Goal: Task Accomplishment & Management: Manage account settings

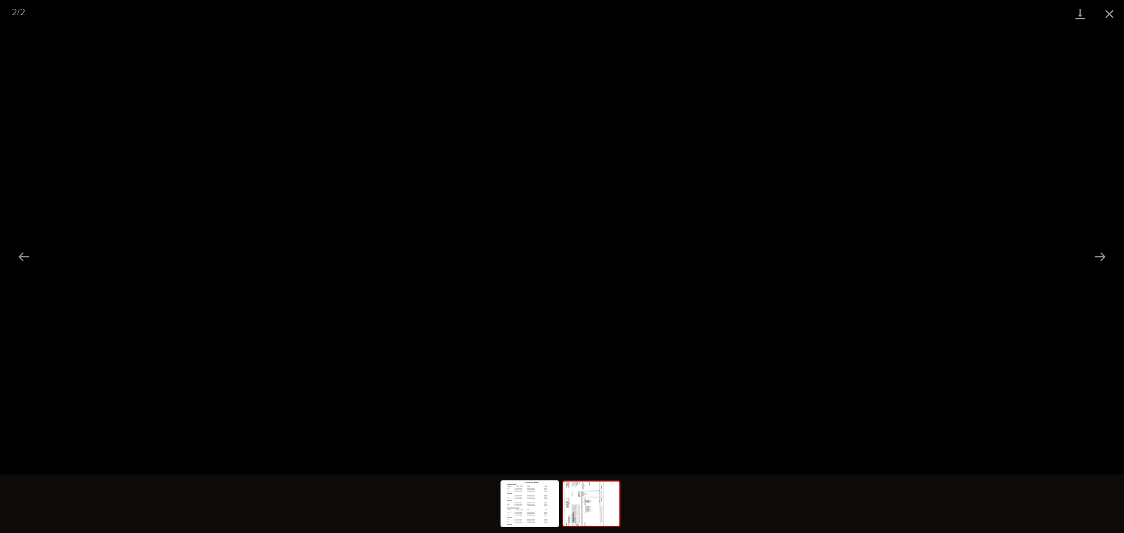
scroll to position [430, 0]
click at [1111, 18] on button "Close gallery" at bounding box center [1109, 14] width 29 height 28
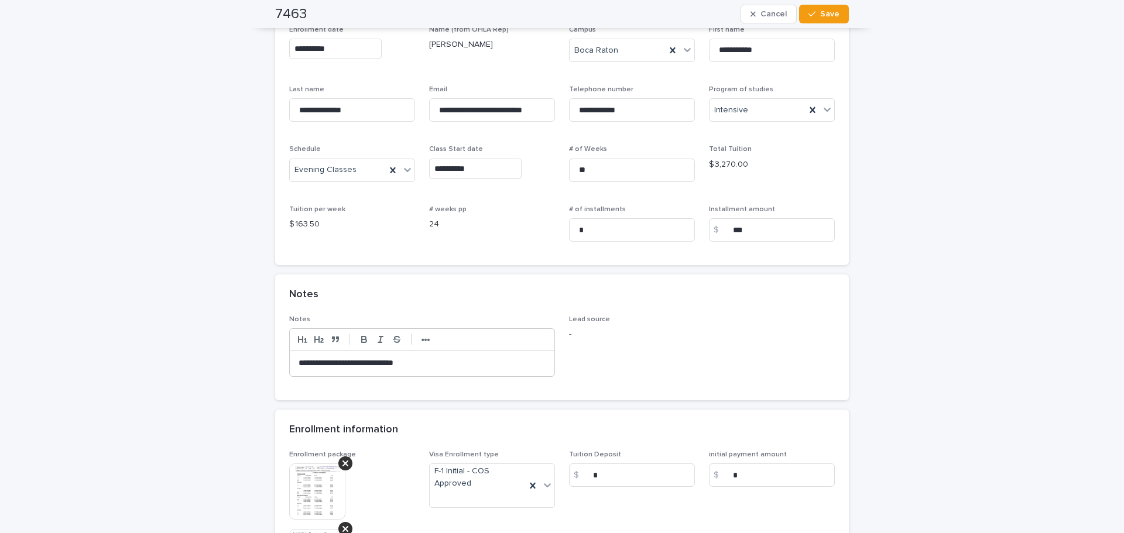
scroll to position [0, 0]
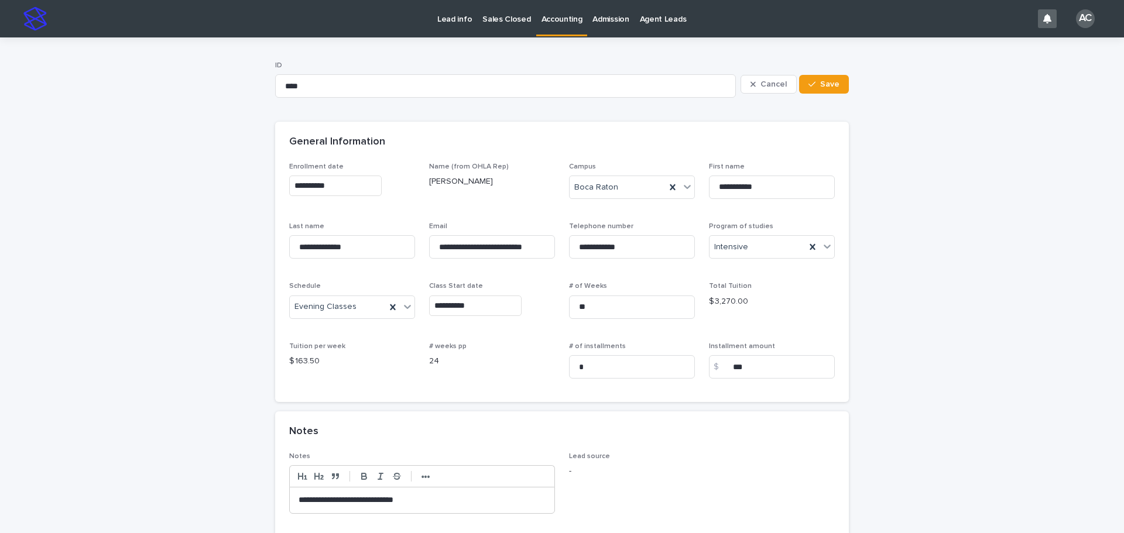
click at [550, 24] on p "Accounting" at bounding box center [561, 12] width 41 height 25
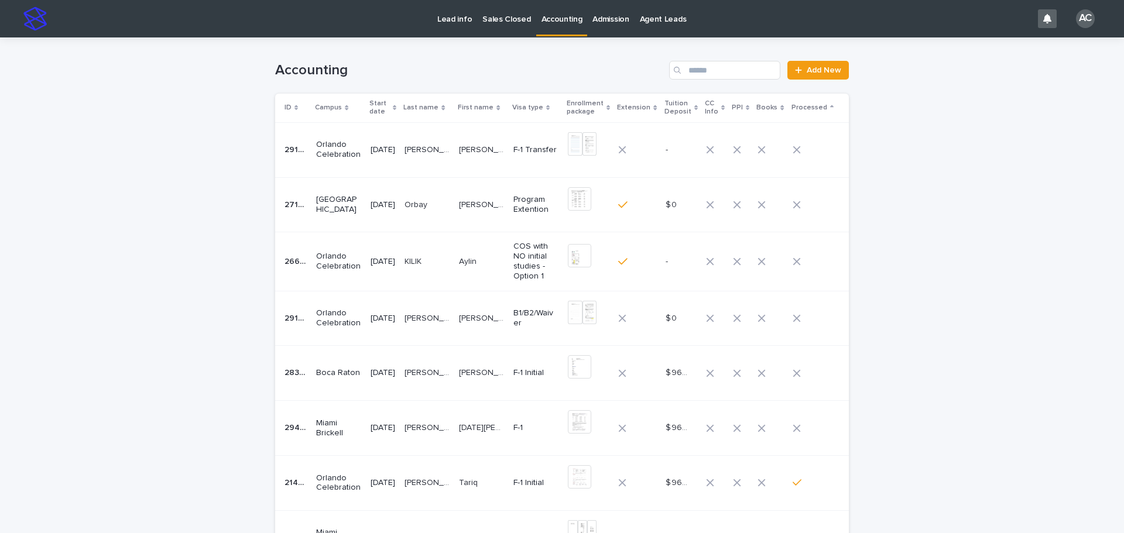
click at [395, 255] on div "[DATE]" at bounding box center [383, 261] width 25 height 12
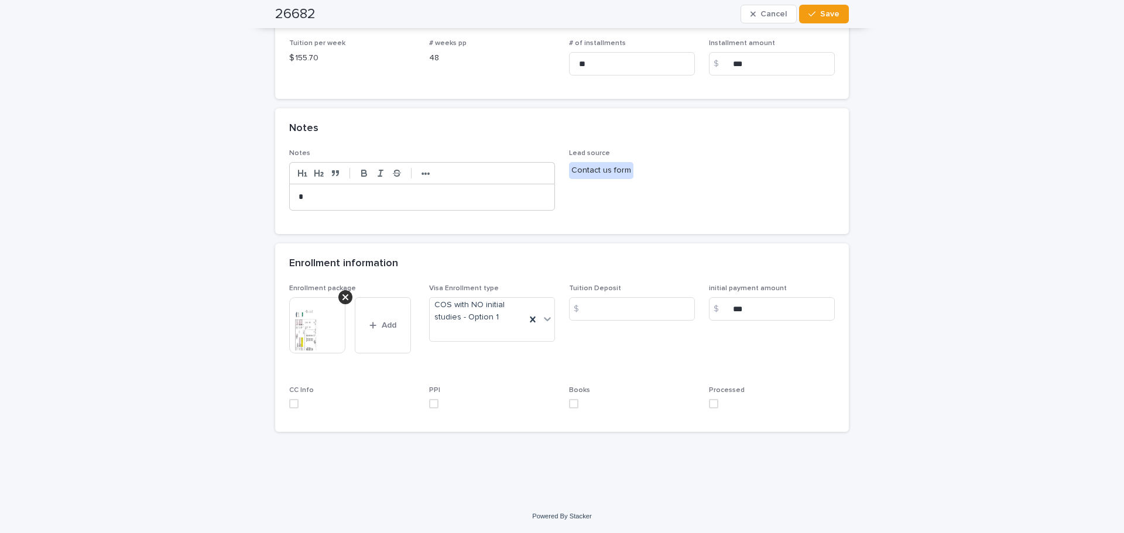
scroll to position [186, 0]
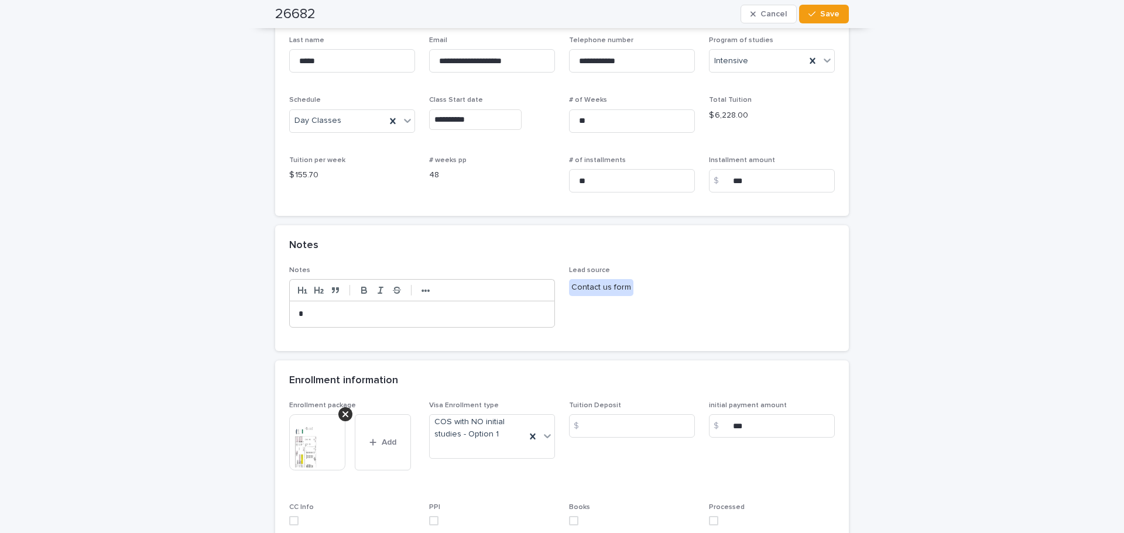
click at [314, 465] on img at bounding box center [317, 442] width 56 height 56
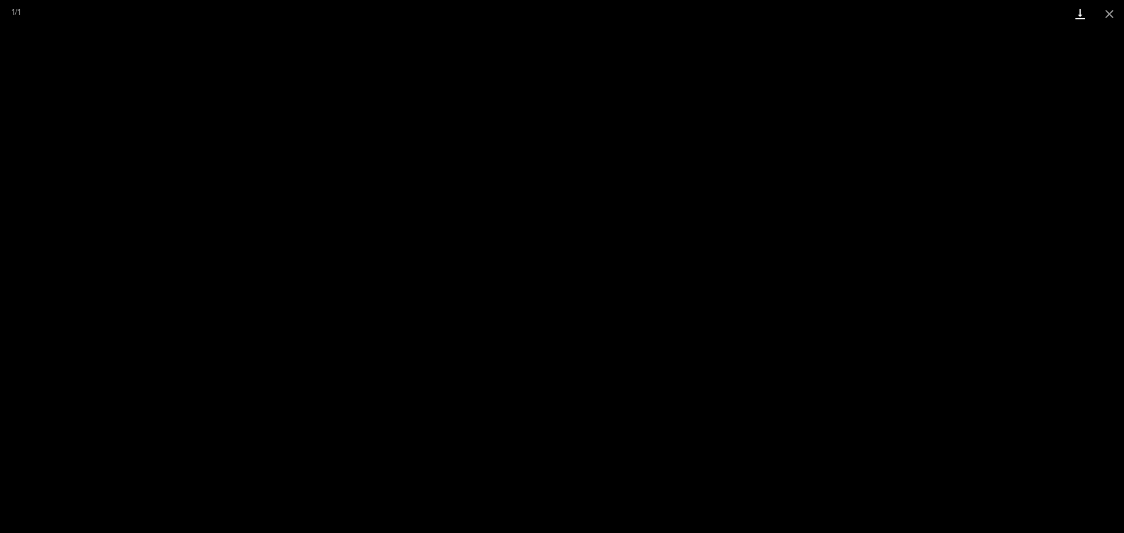
click at [1074, 16] on link "Download" at bounding box center [1079, 14] width 29 height 28
click at [1123, 19] on button "Close gallery" at bounding box center [1109, 14] width 29 height 28
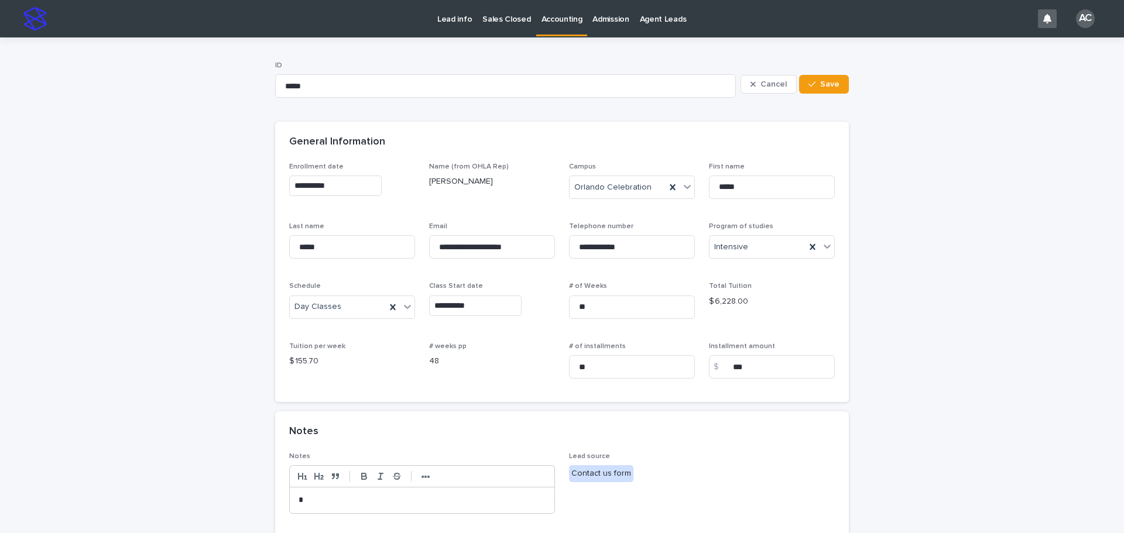
scroll to position [59, 0]
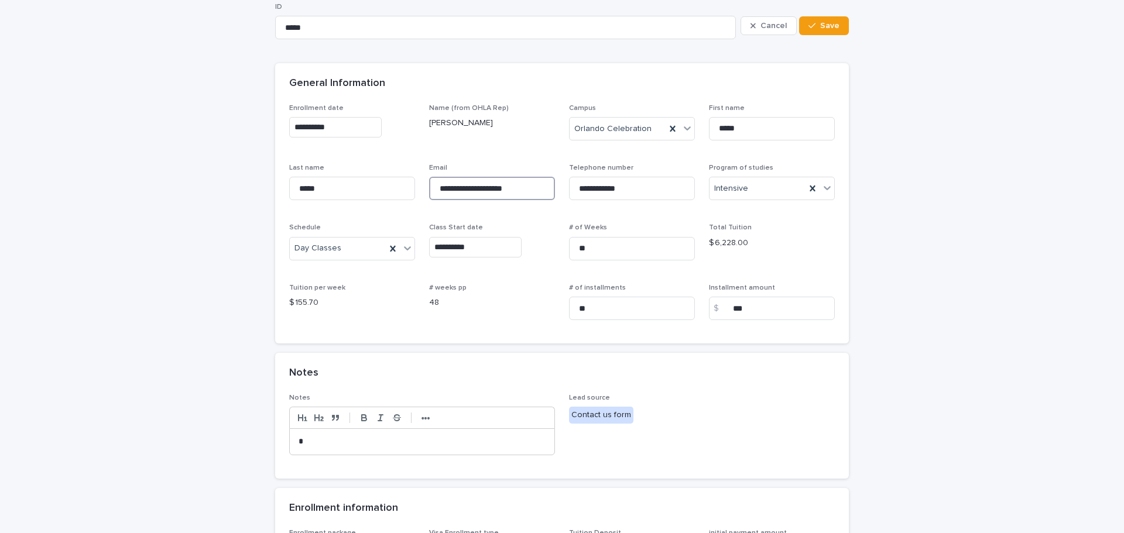
click at [526, 188] on input "**********" at bounding box center [492, 188] width 126 height 23
click at [628, 190] on input "**********" at bounding box center [632, 188] width 126 height 23
click at [608, 187] on input "**********" at bounding box center [632, 188] width 126 height 23
click at [644, 195] on input "**********" at bounding box center [632, 188] width 126 height 23
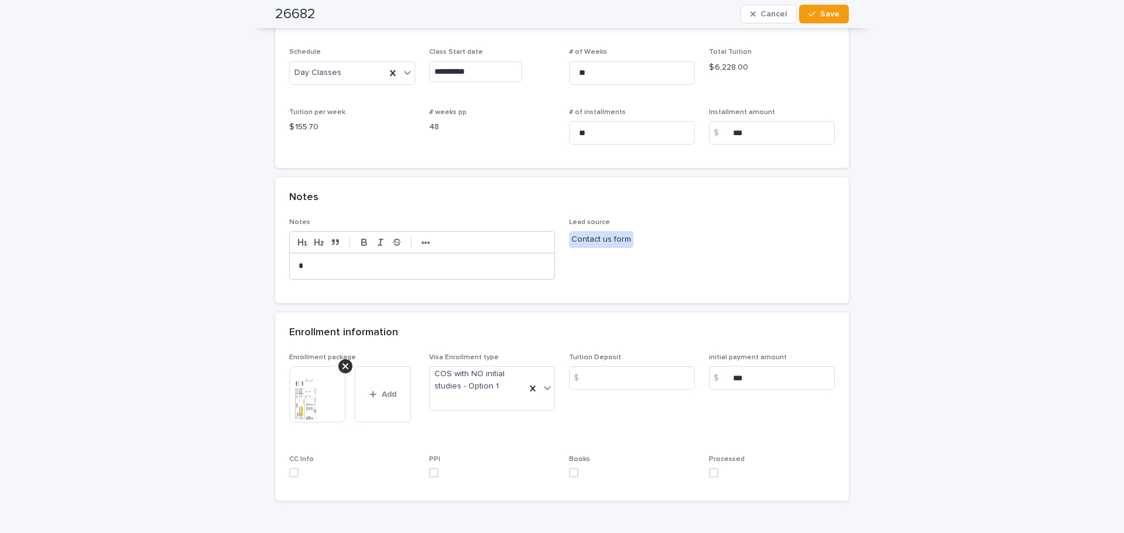
scroll to position [303, 0]
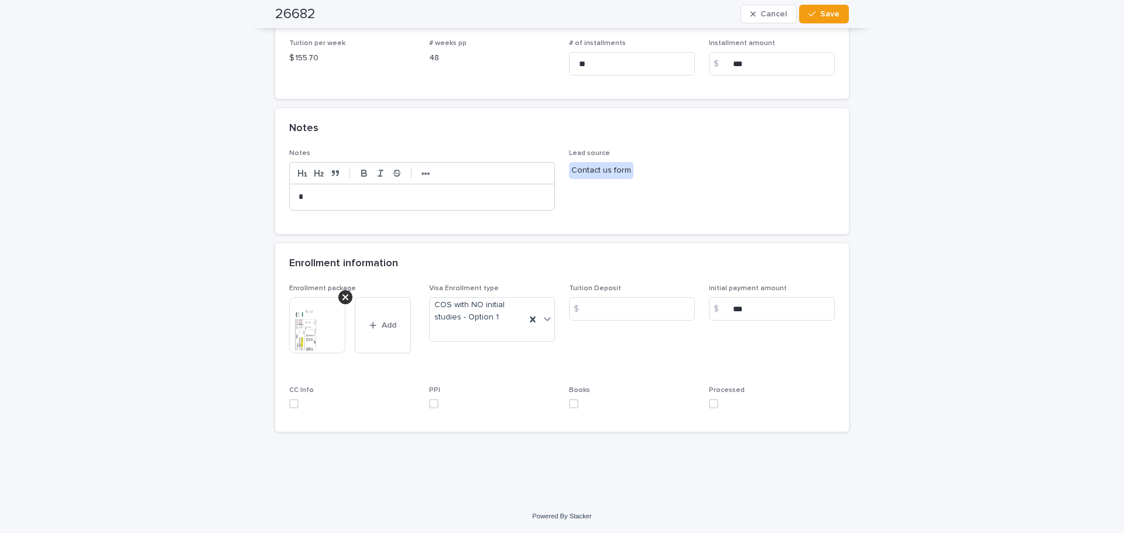
click at [305, 327] on img at bounding box center [317, 325] width 56 height 56
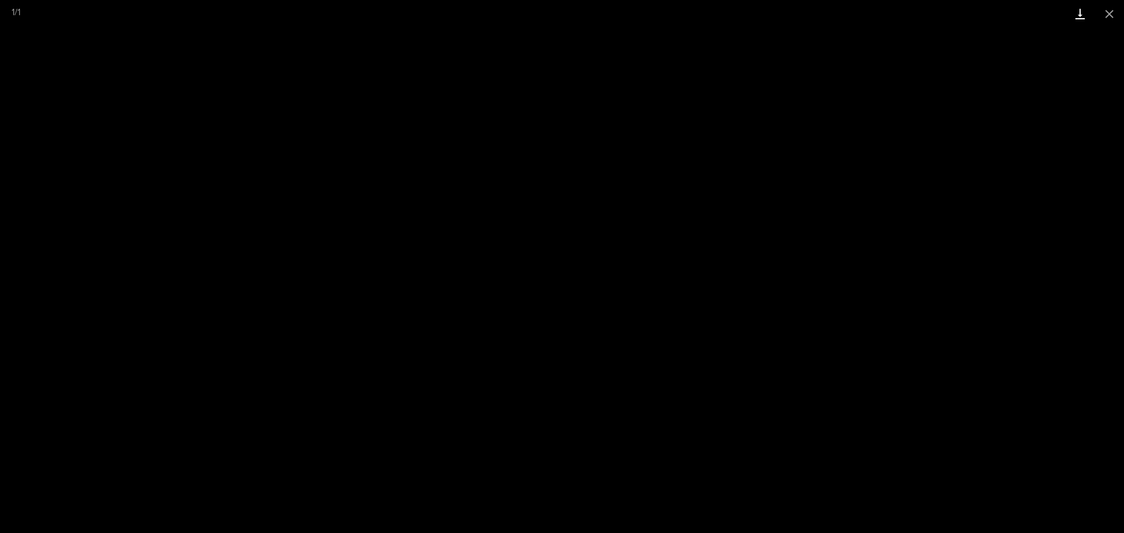
drag, startPoint x: 1114, startPoint y: 10, endPoint x: 1089, endPoint y: 22, distance: 27.2
click at [1114, 10] on button "Close gallery" at bounding box center [1109, 14] width 29 height 28
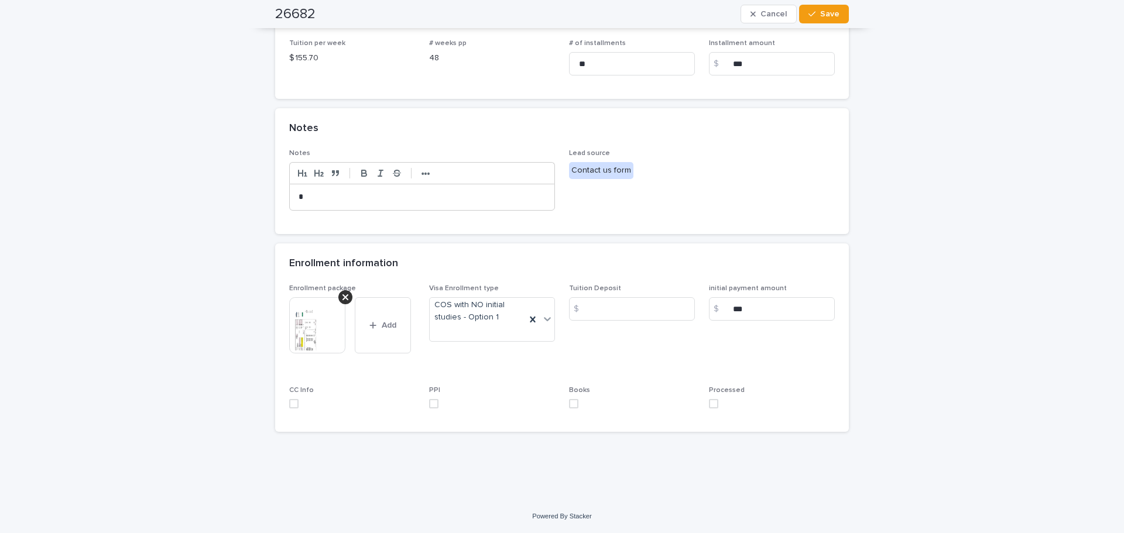
drag, startPoint x: 289, startPoint y: 402, endPoint x: 295, endPoint y: 403, distance: 6.0
click at [289, 402] on span at bounding box center [293, 403] width 9 height 9
click at [431, 406] on span at bounding box center [433, 403] width 9 height 9
click at [569, 403] on span at bounding box center [573, 403] width 9 height 9
click at [709, 403] on span at bounding box center [713, 403] width 9 height 9
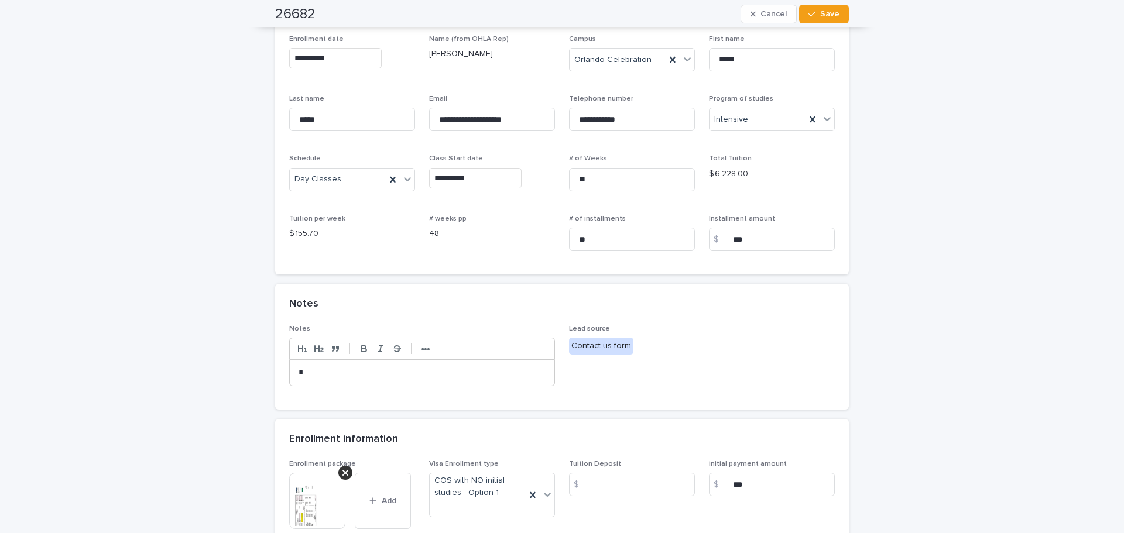
scroll to position [0, 0]
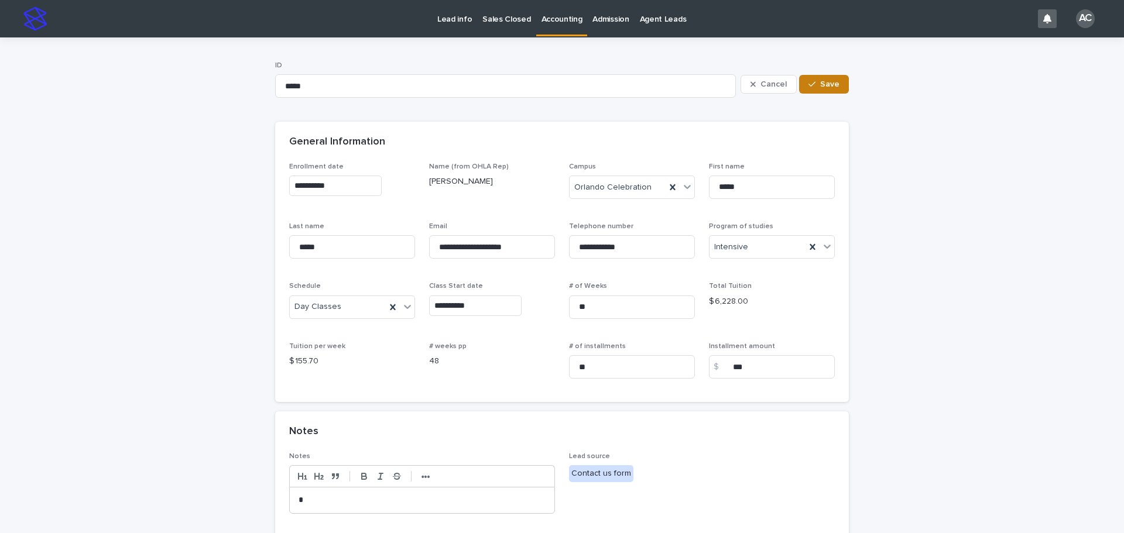
click at [822, 77] on button "Save" at bounding box center [824, 84] width 50 height 19
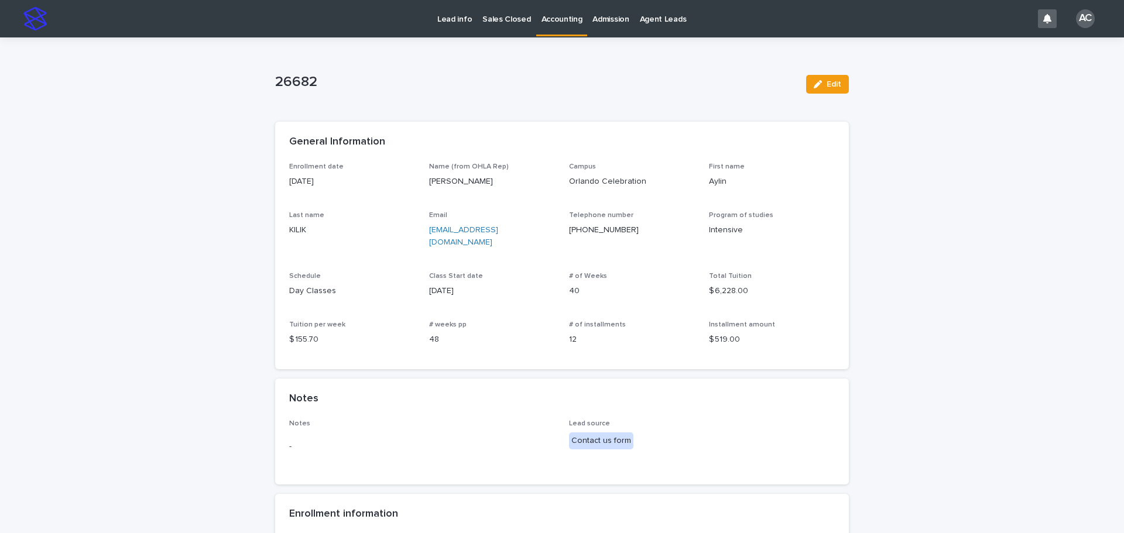
click at [550, 23] on p "Accounting" at bounding box center [561, 12] width 41 height 25
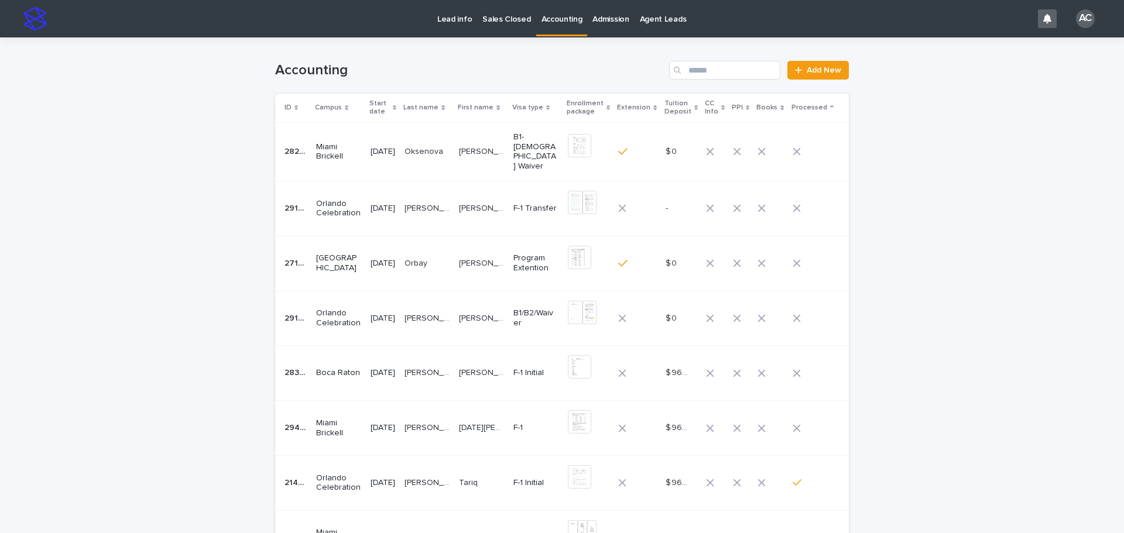
click at [1020, 256] on div "Loading... Saving… Loading... Saving… Accounting Add New ID Campus Start date L…" at bounding box center [562, 406] width 1124 height 738
click at [892, 341] on div "Loading... Saving… Loading... Saving… Accounting Add New ID Campus Start date L…" at bounding box center [562, 406] width 1124 height 738
click at [472, 366] on p "[PERSON_NAME] S" at bounding box center [482, 372] width 47 height 12
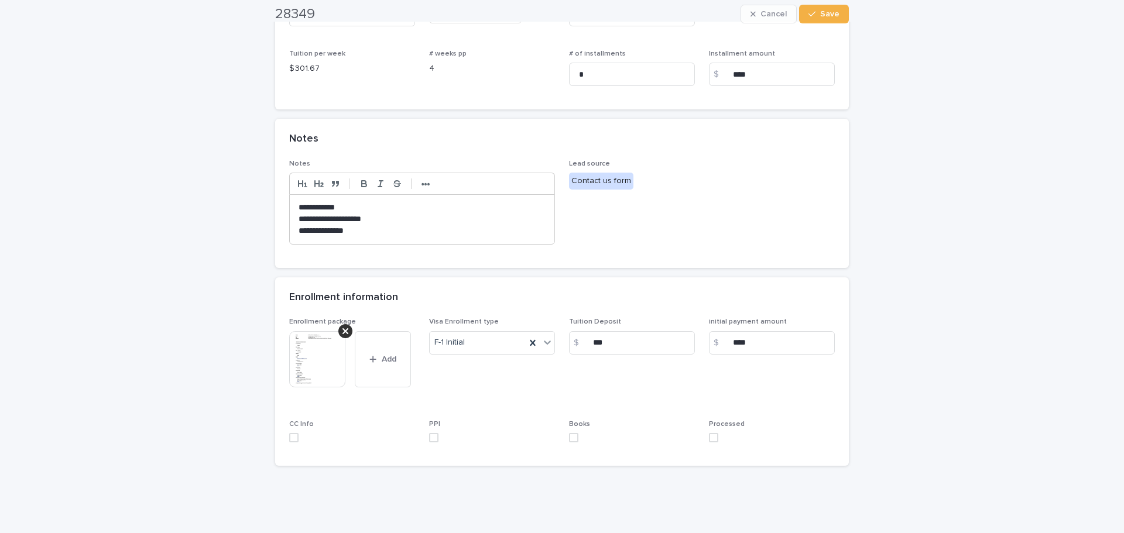
scroll to position [327, 0]
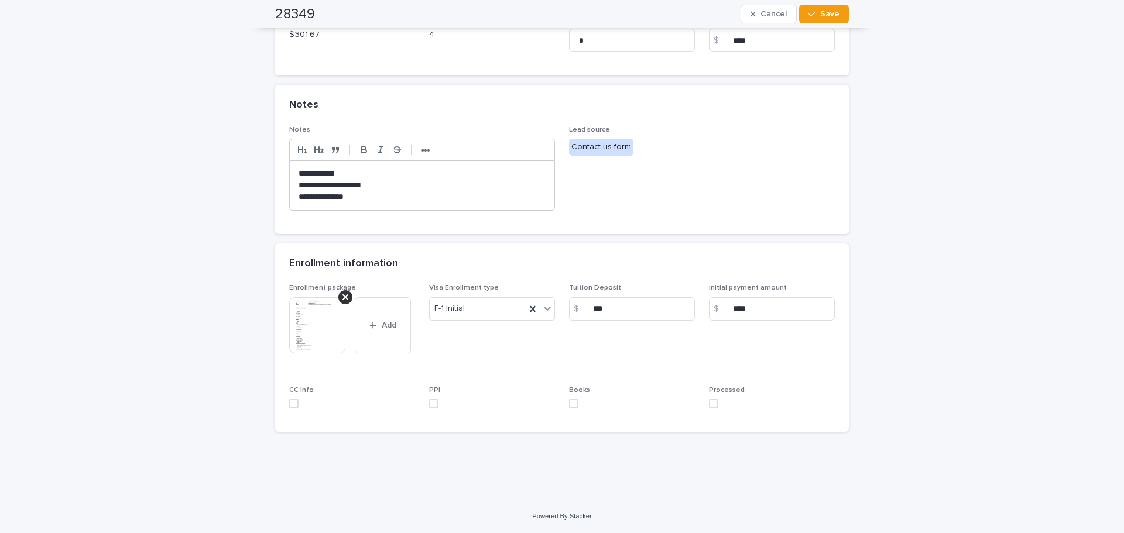
click at [324, 334] on img at bounding box center [317, 325] width 56 height 56
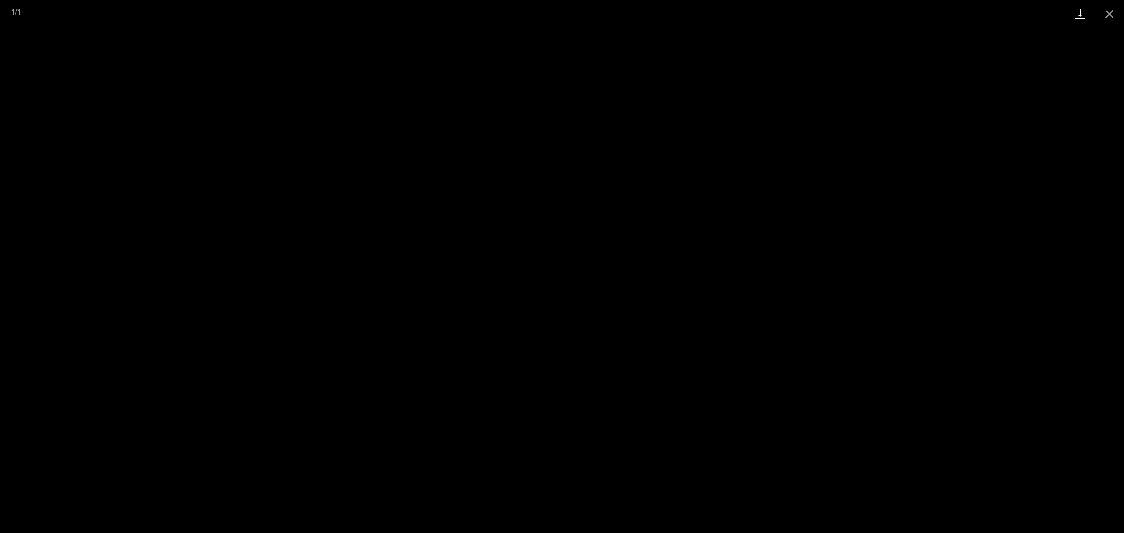
click at [1074, 20] on link "Download" at bounding box center [1079, 14] width 29 height 28
click at [1118, 18] on button "Close gallery" at bounding box center [1109, 14] width 29 height 28
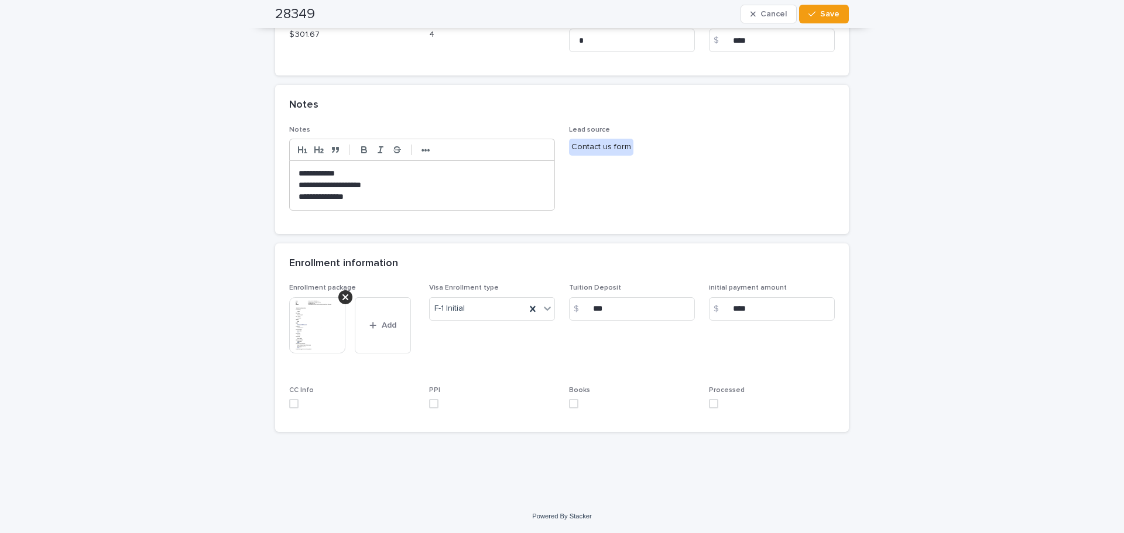
click at [712, 406] on span at bounding box center [713, 403] width 9 height 9
click at [829, 8] on button "Save" at bounding box center [824, 14] width 50 height 19
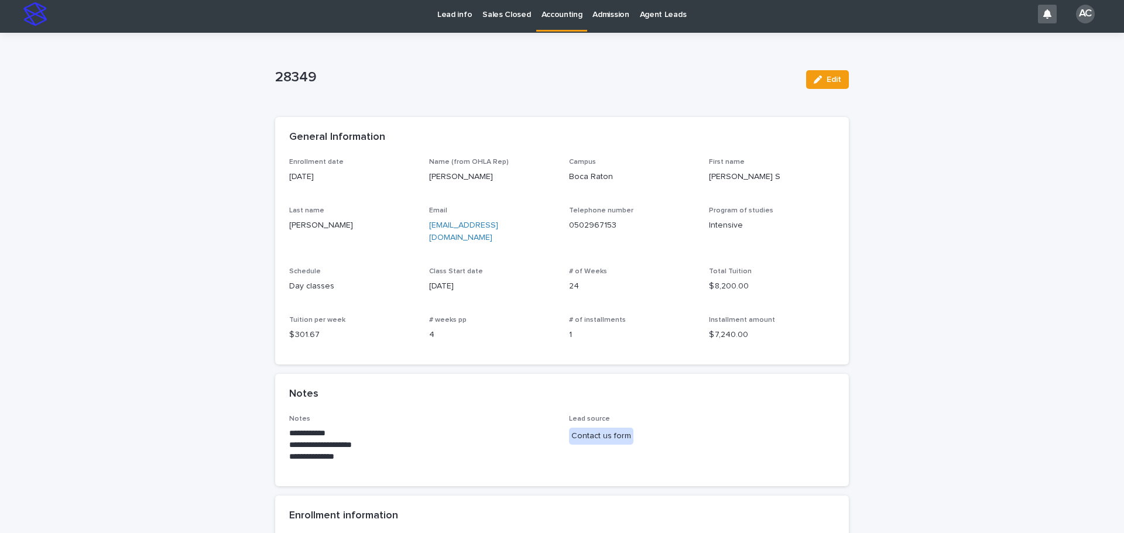
scroll to position [0, 0]
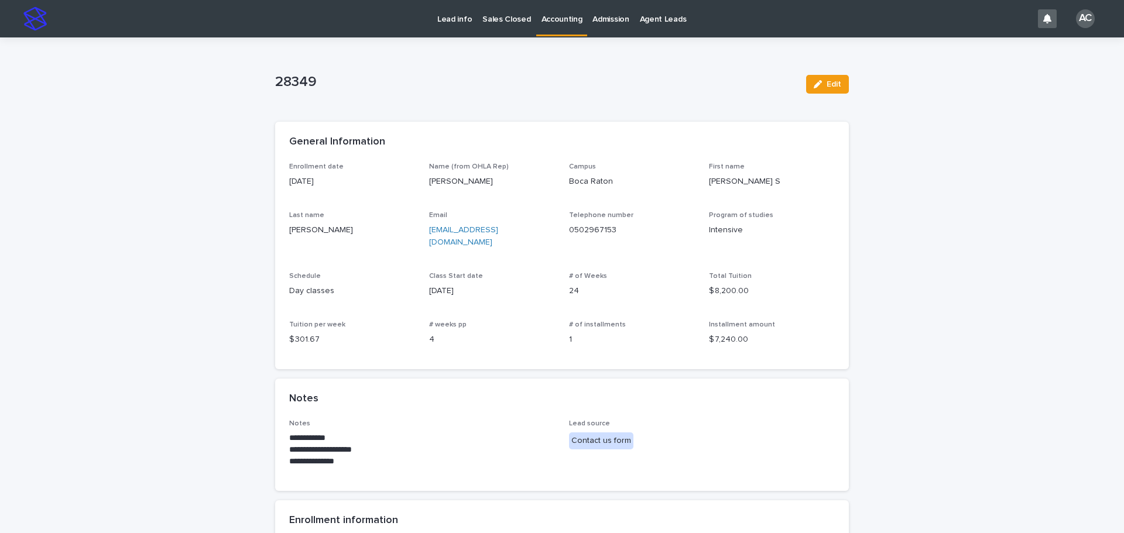
click at [563, 19] on p "Accounting" at bounding box center [561, 12] width 41 height 25
